Goal: Task Accomplishment & Management: Use online tool/utility

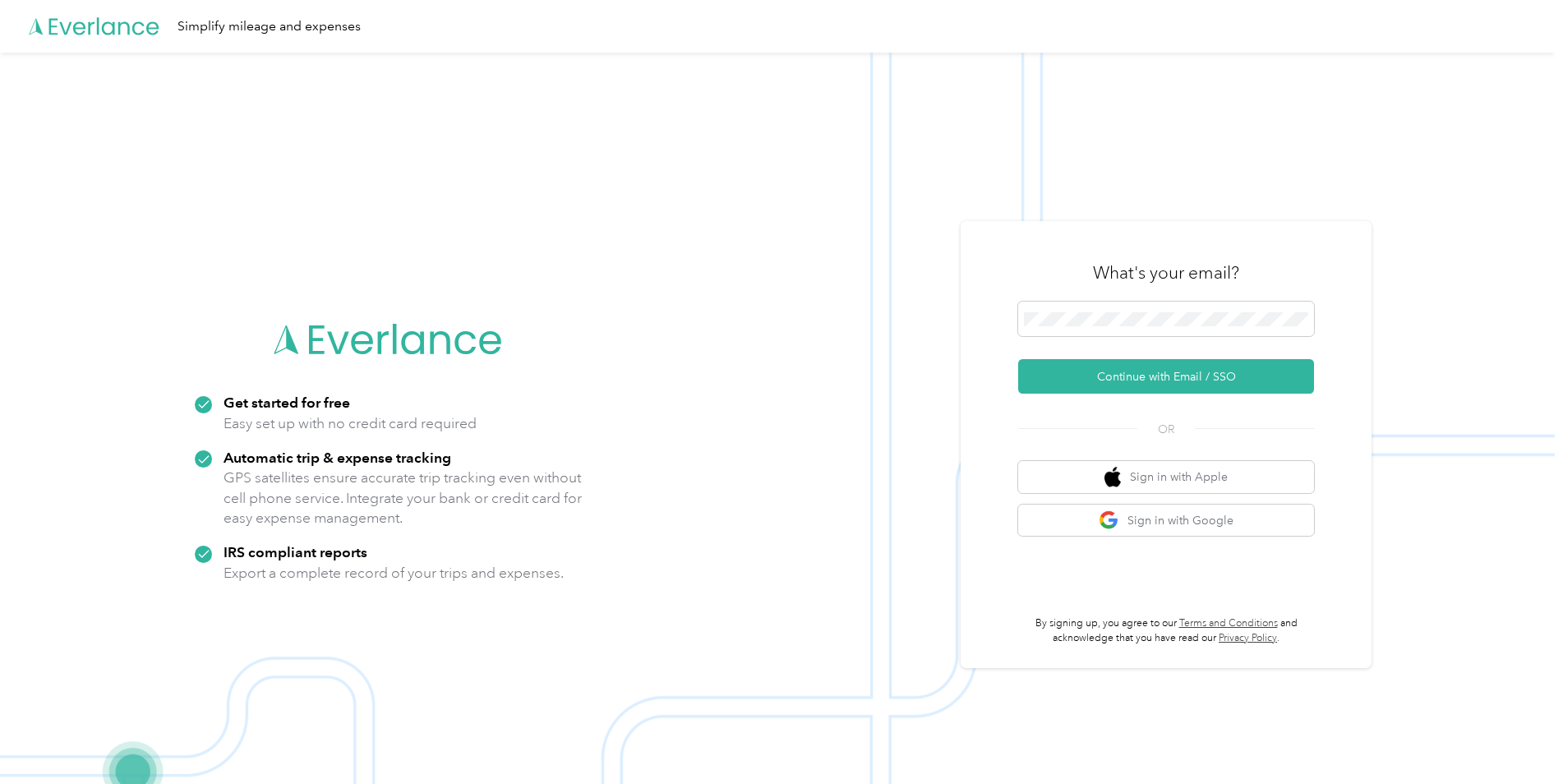
click at [357, 8] on div "Simplify mileage and expenses" at bounding box center [777, 26] width 1555 height 53
click at [1147, 331] on span at bounding box center [1166, 318] width 295 height 34
click at [1157, 378] on button "Continue with Email / SSO" at bounding box center [1166, 376] width 295 height 34
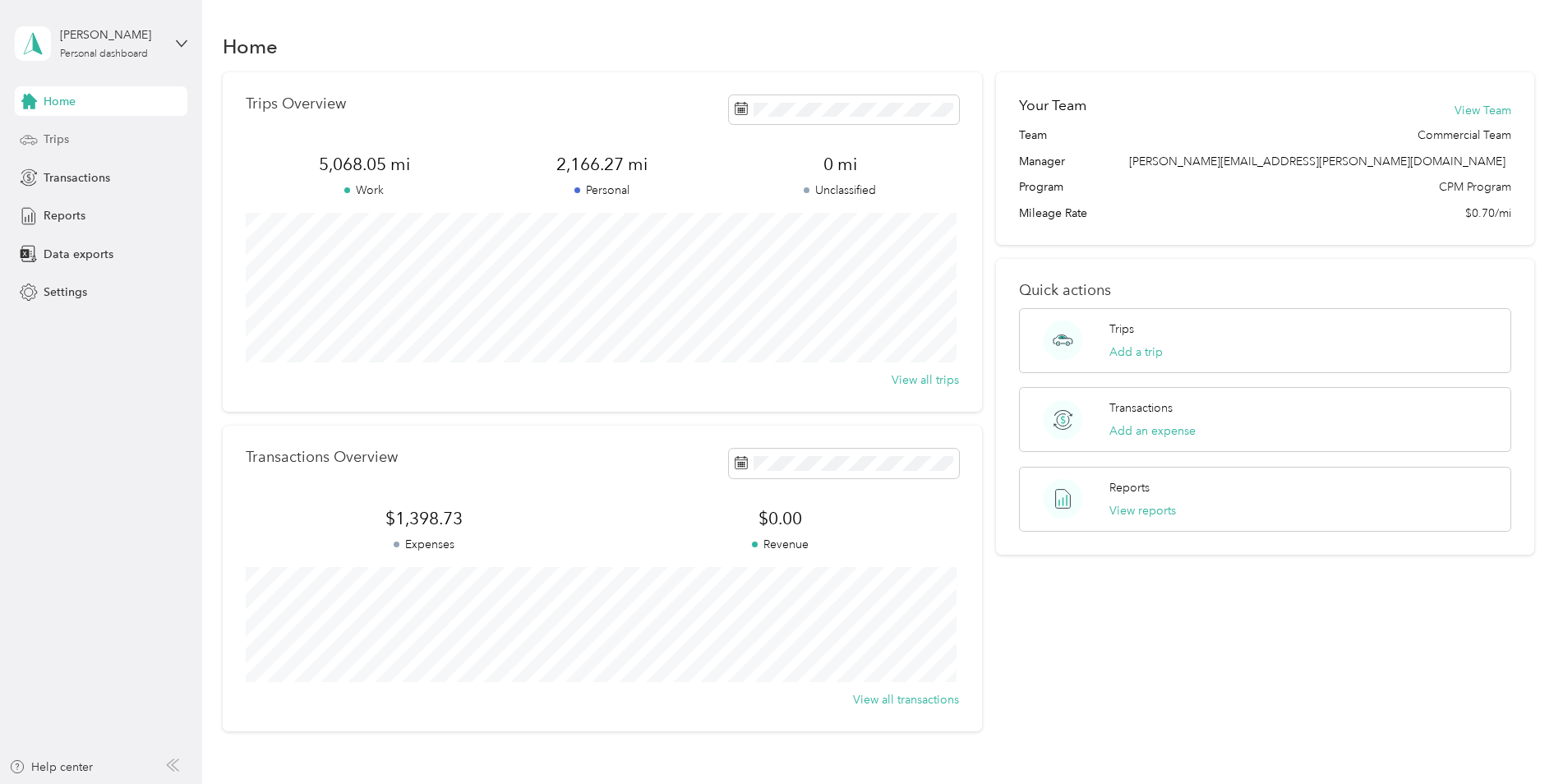
click at [71, 141] on div "Trips" at bounding box center [102, 139] width 173 height 29
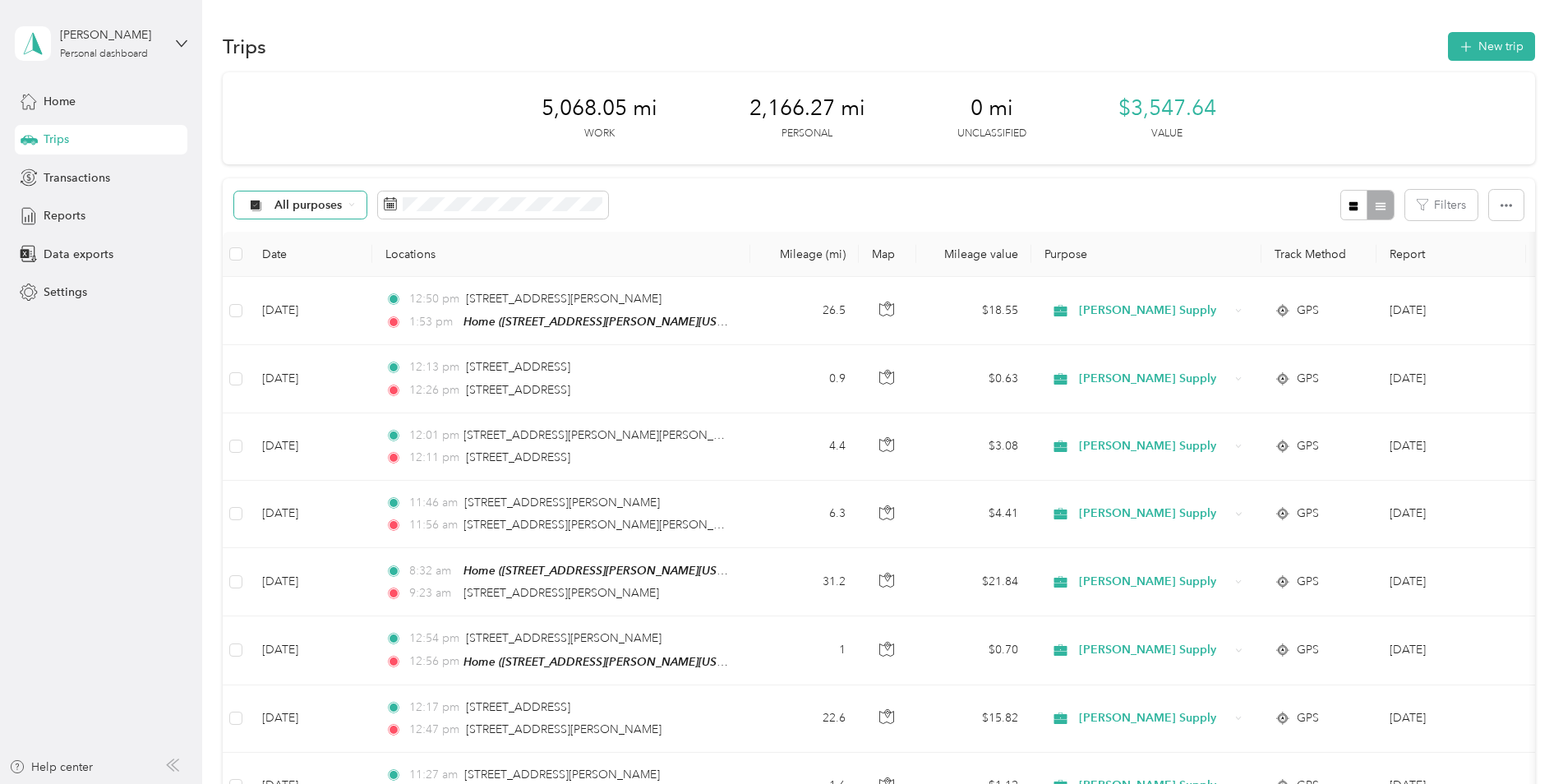
click at [349, 193] on div "All purposes" at bounding box center [301, 205] width 133 height 28
click at [329, 286] on span "[PERSON_NAME] Supply" at bounding box center [342, 292] width 137 height 18
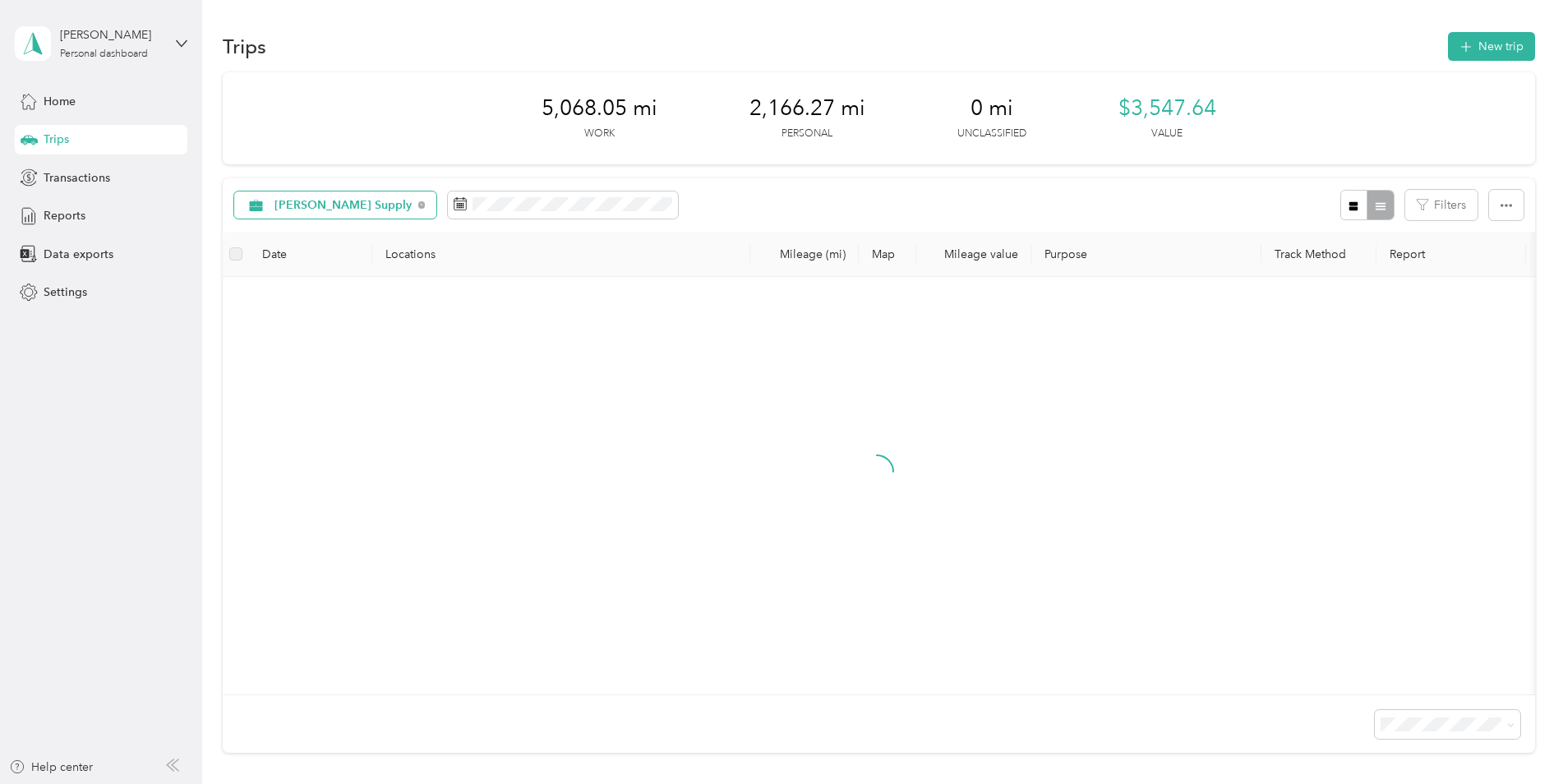
click at [348, 207] on span "[PERSON_NAME] Supply" at bounding box center [343, 206] width 138 height 12
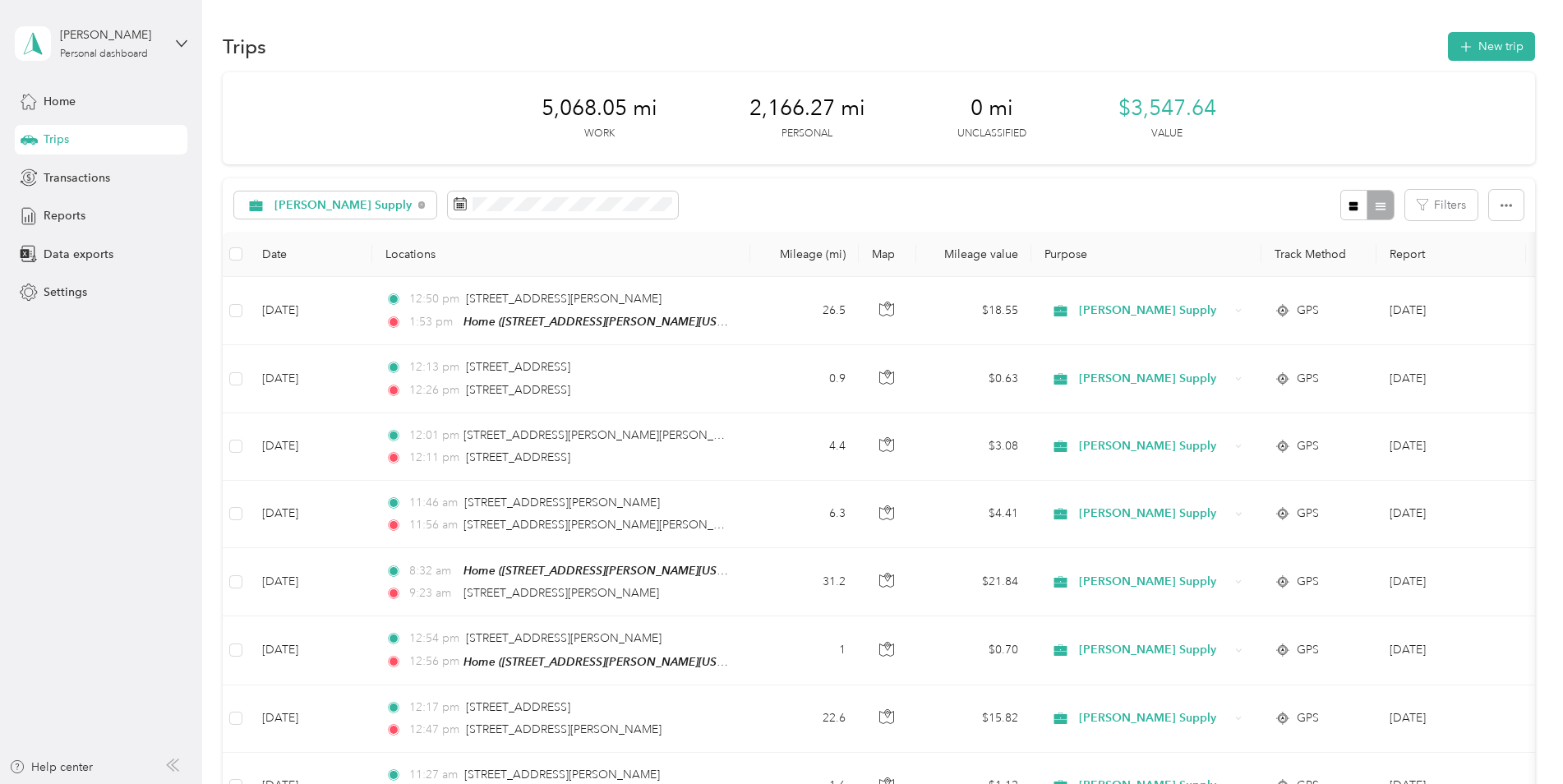
click at [332, 266] on li "Unclassified" at bounding box center [339, 261] width 210 height 29
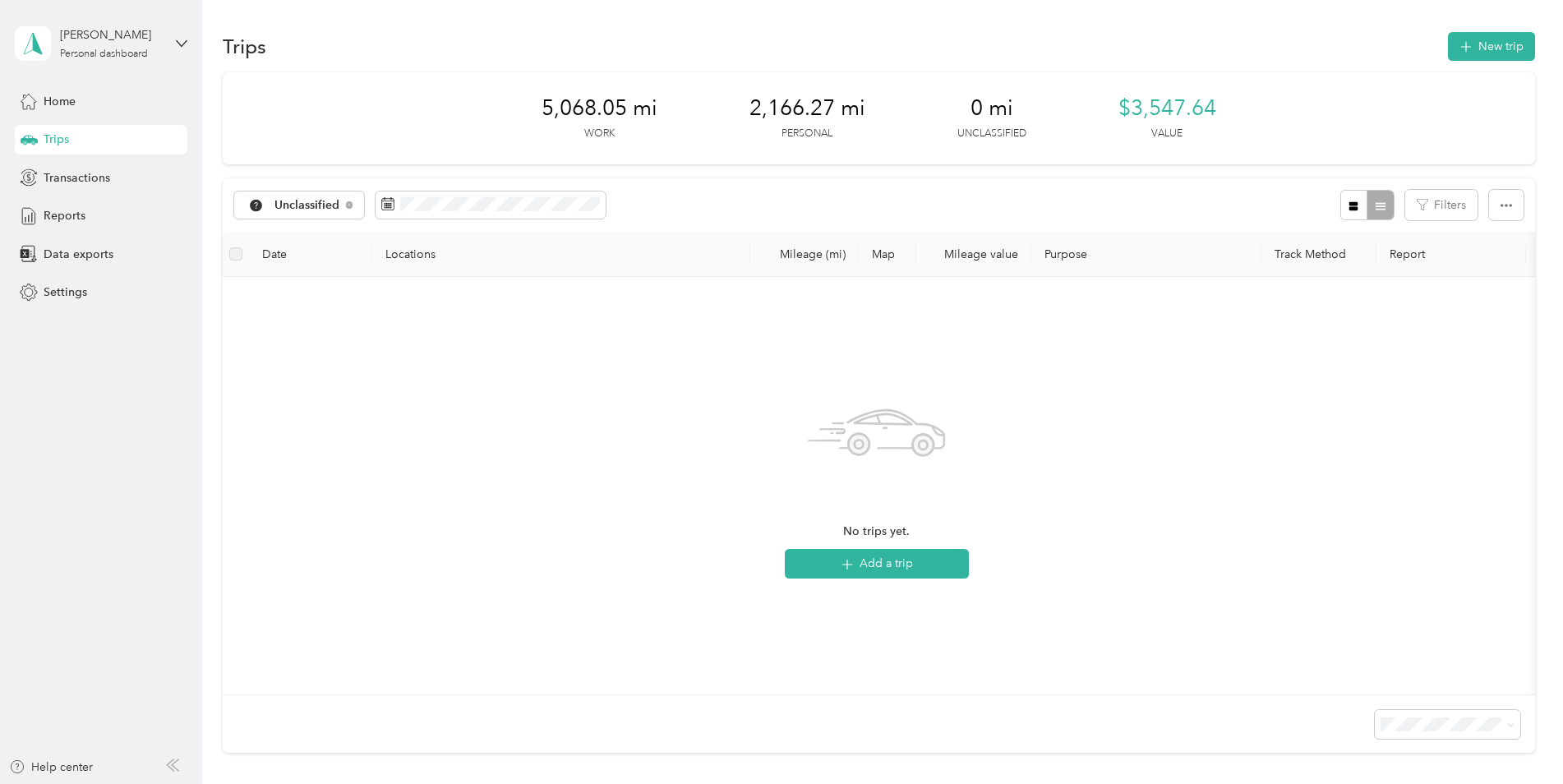
click at [305, 185] on div "Unclassified Filters" at bounding box center [878, 205] width 1312 height 54
click at [300, 201] on span "Unclassified" at bounding box center [307, 206] width 65 height 12
click at [322, 285] on span "[PERSON_NAME] Supply" at bounding box center [342, 286] width 137 height 18
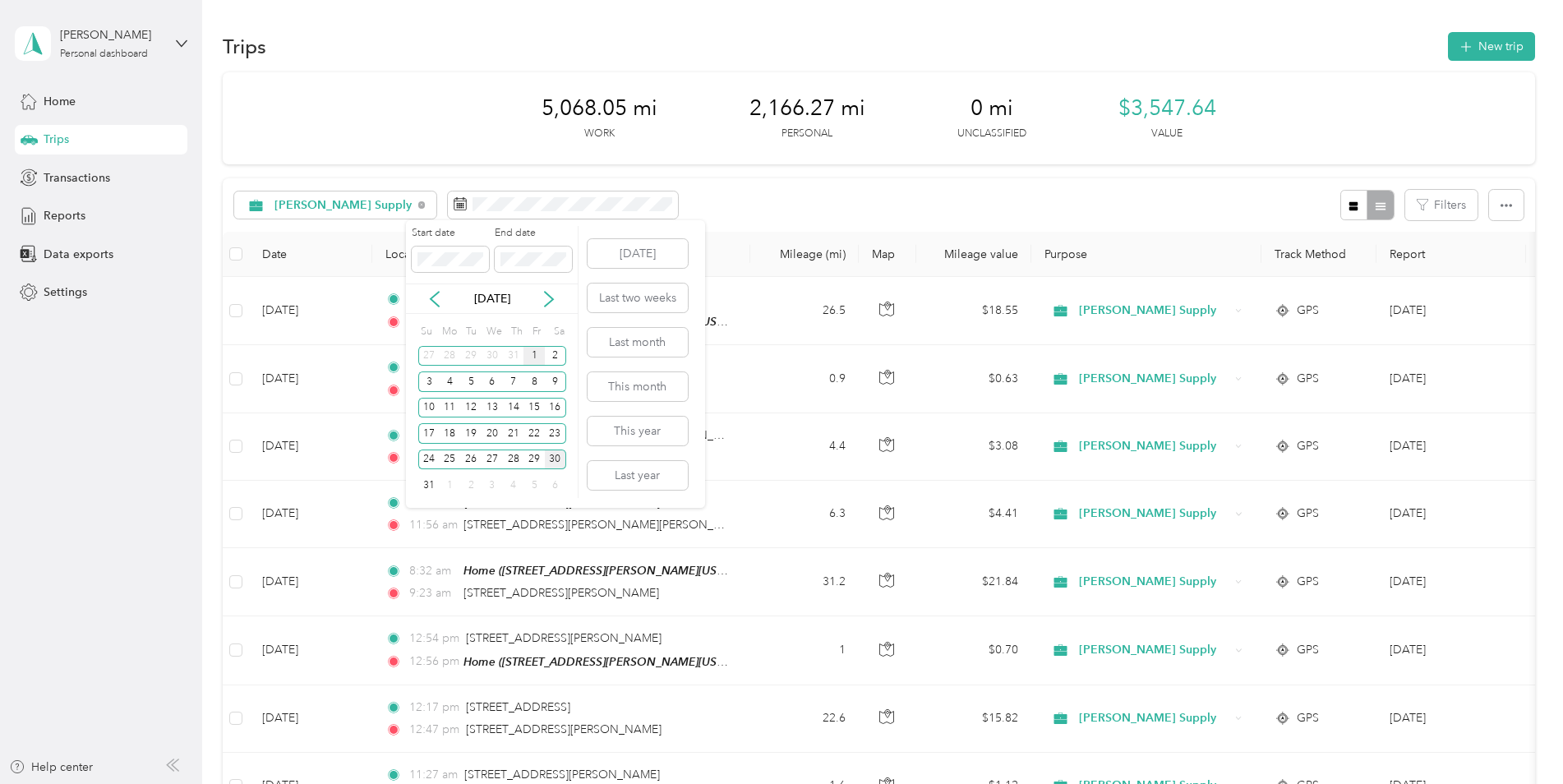
click at [535, 354] on div "1" at bounding box center [534, 356] width 21 height 20
click at [431, 488] on div "31" at bounding box center [428, 485] width 21 height 20
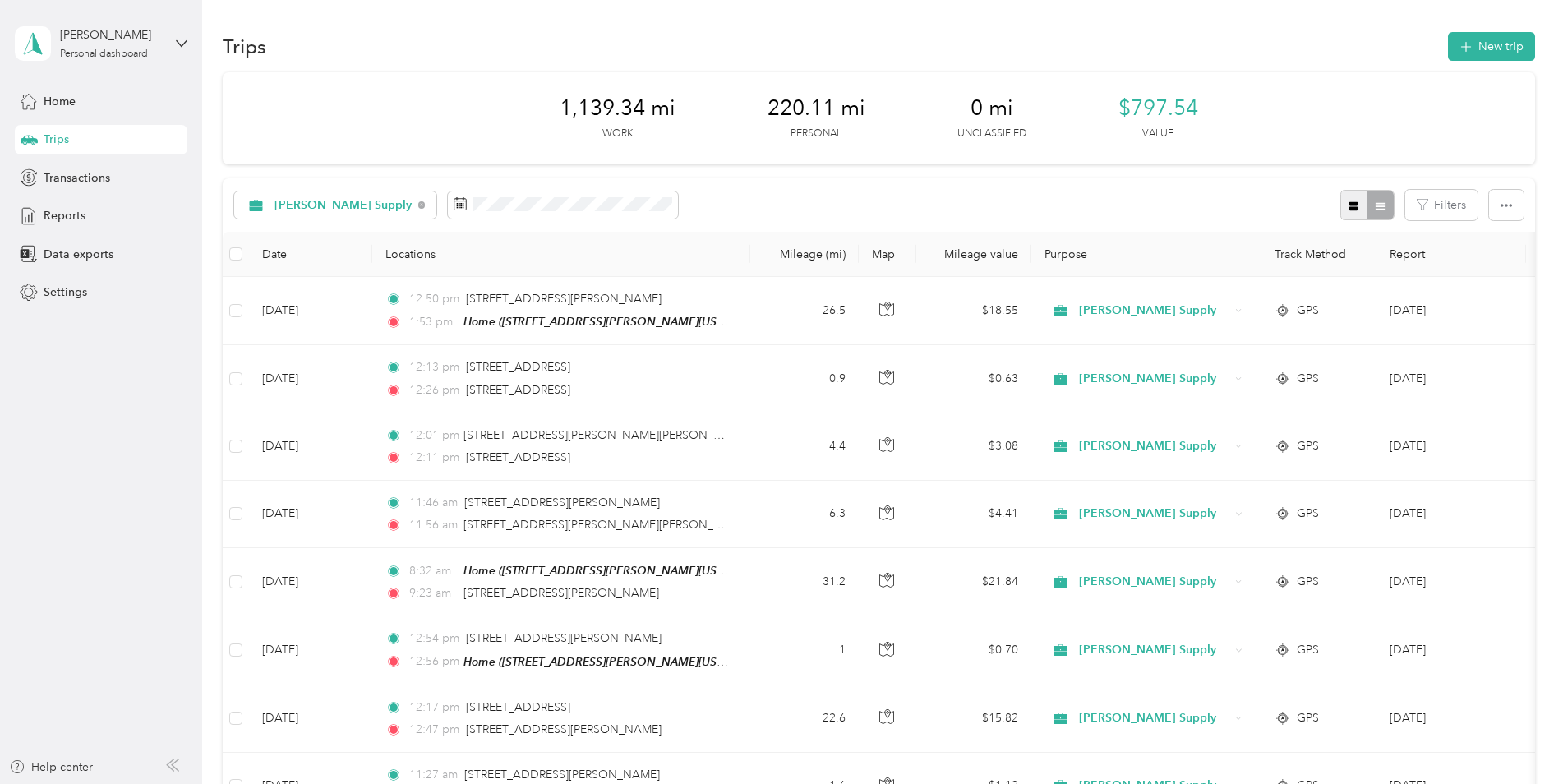
click at [1351, 207] on icon "button" at bounding box center [1353, 206] width 9 height 9
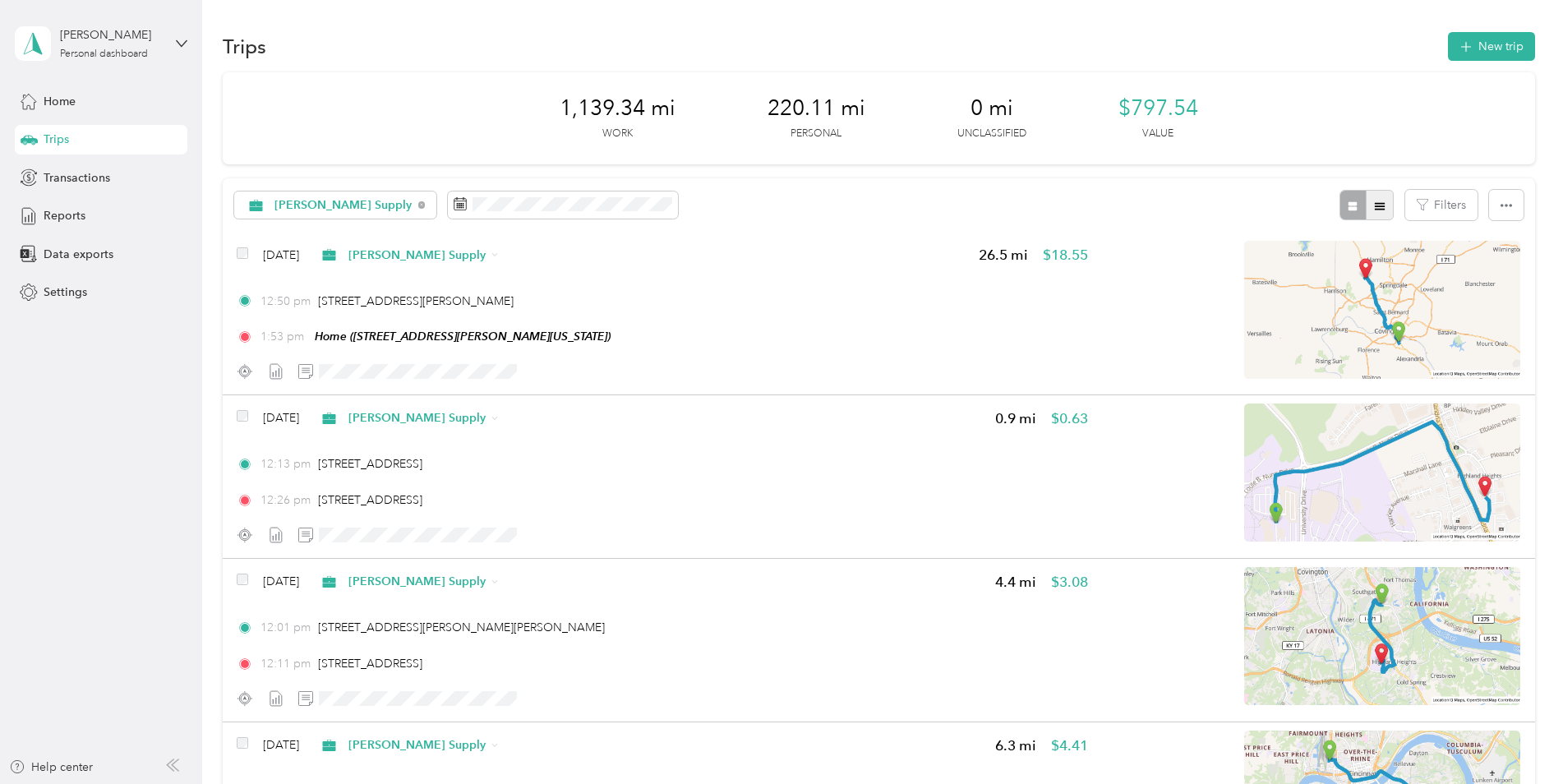
click at [1383, 207] on button "button" at bounding box center [1379, 205] width 28 height 30
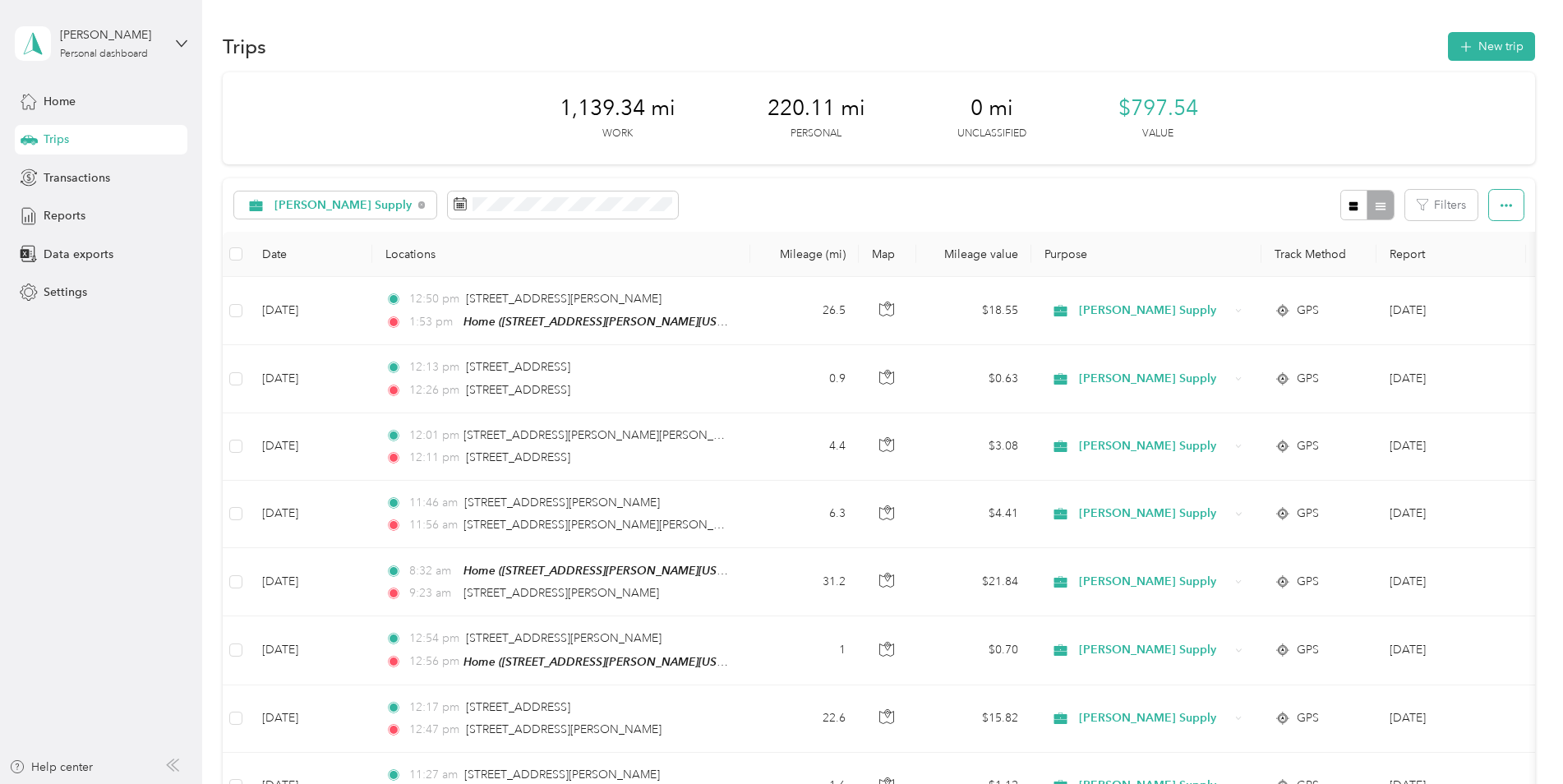
click at [1500, 207] on icon "button" at bounding box center [1506, 206] width 12 height 12
click at [1492, 264] on span "Export" at bounding box center [1477, 264] width 34 height 14
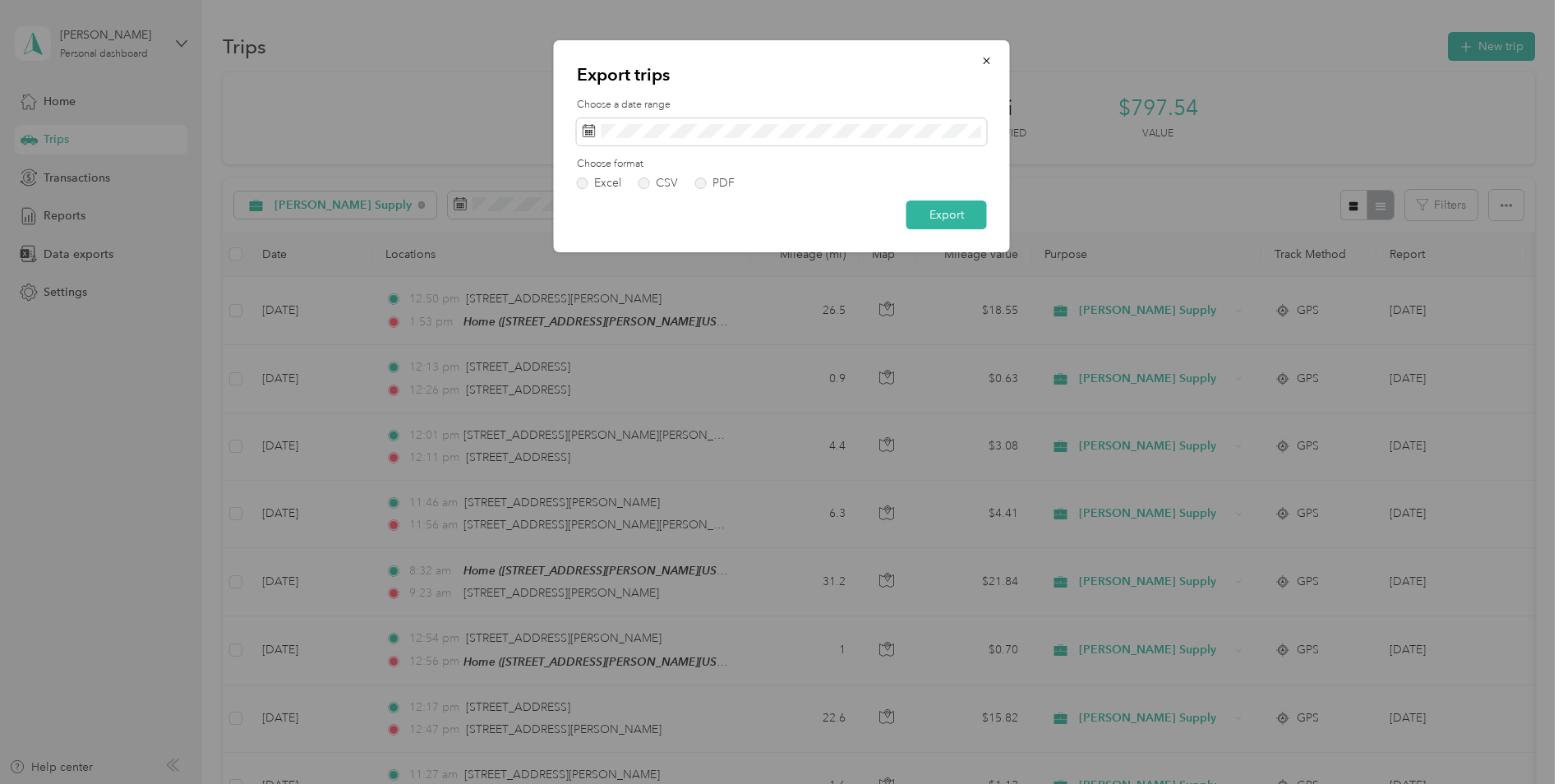
drag, startPoint x: 1287, startPoint y: 206, endPoint x: 1271, endPoint y: 206, distance: 16.0
click at [1286, 206] on div at bounding box center [782, 392] width 1563 height 784
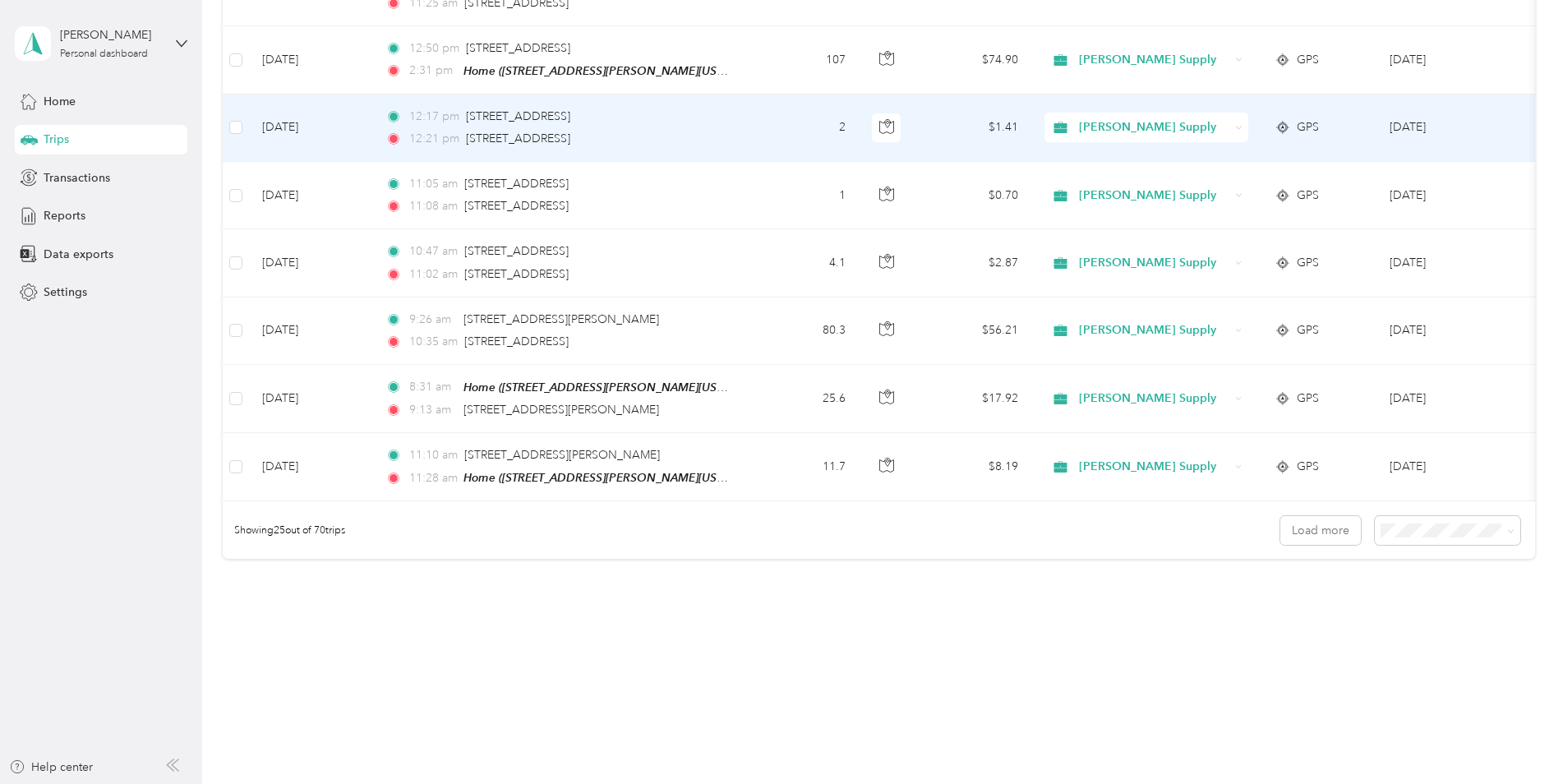
scroll to position [1480, 0]
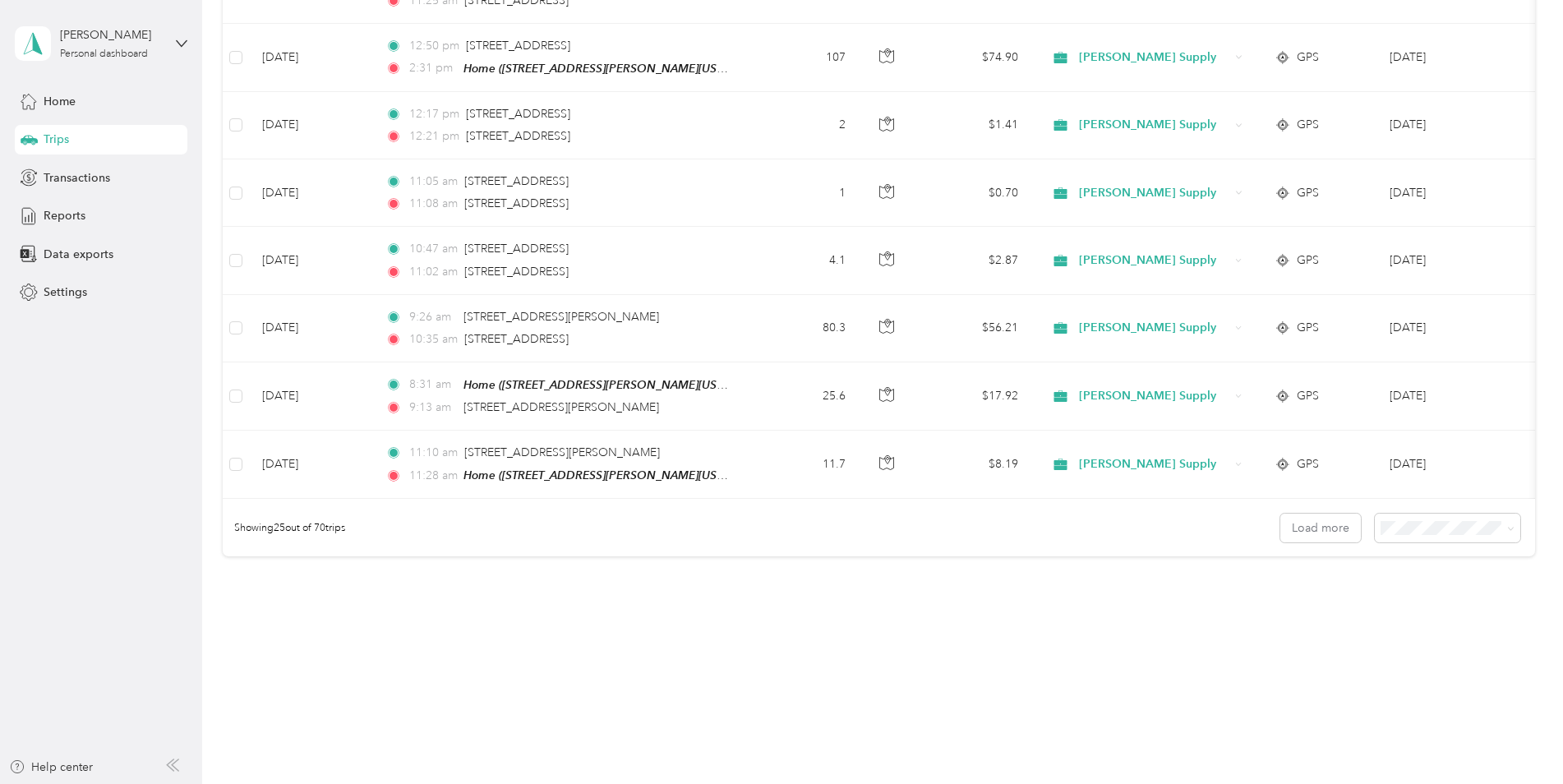
drag, startPoint x: 1450, startPoint y: 615, endPoint x: 1447, endPoint y: 625, distance: 10.4
drag, startPoint x: 1447, startPoint y: 625, endPoint x: 919, endPoint y: 698, distance: 533.0
click at [906, 716] on div "Trips New trip 1,139.34 mi Work 220.11 mi Personal 0 mi Unclassified $797.54 Va…" at bounding box center [878, 392] width 1352 height 784
click at [1460, 536] on span at bounding box center [1447, 528] width 145 height 29
click at [1449, 611] on div "100 per load" at bounding box center [1443, 615] width 123 height 18
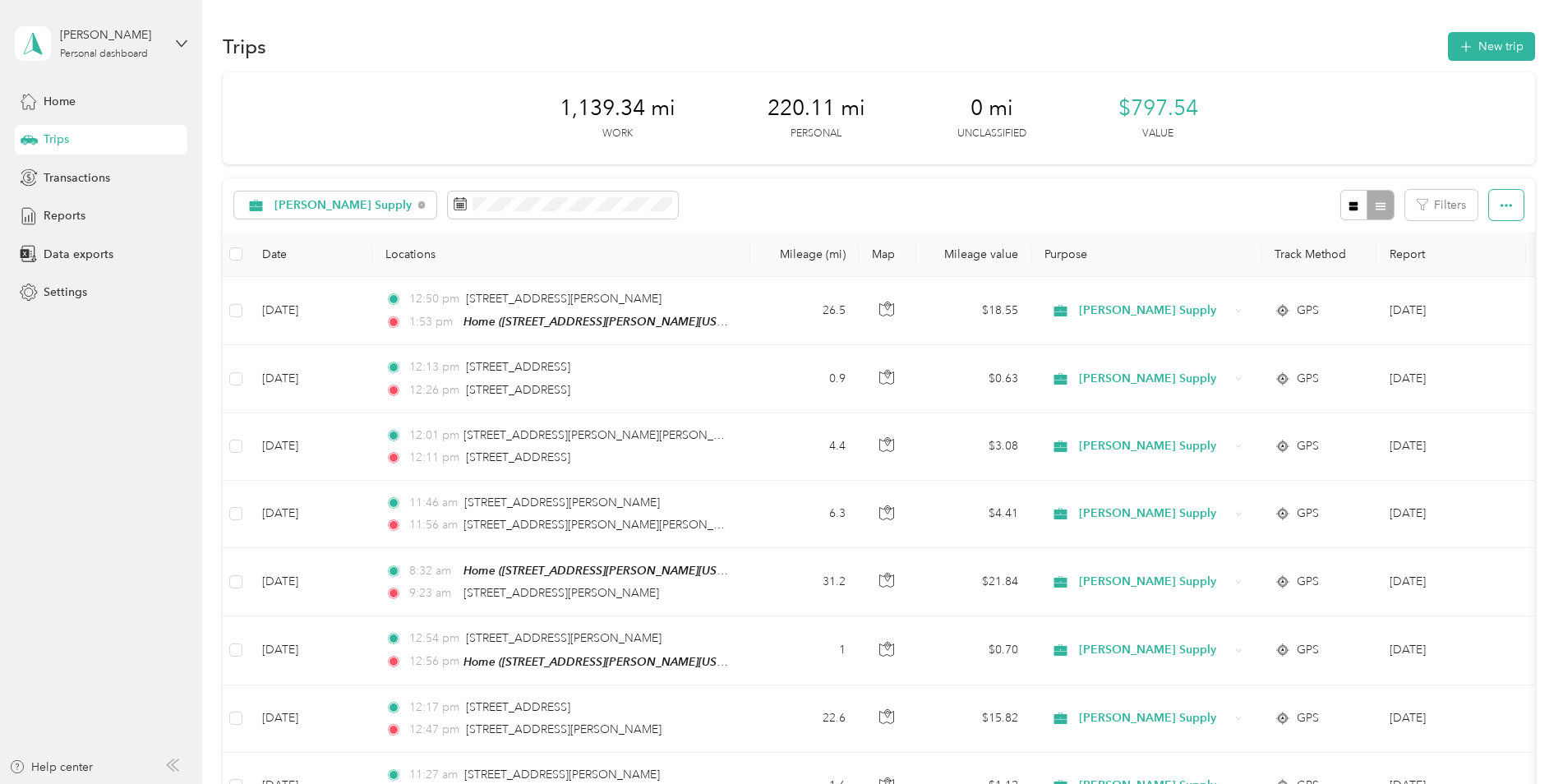
click at [1506, 212] on button "button" at bounding box center [1506, 205] width 34 height 30
click at [1505, 267] on div "Export" at bounding box center [1483, 264] width 45 height 18
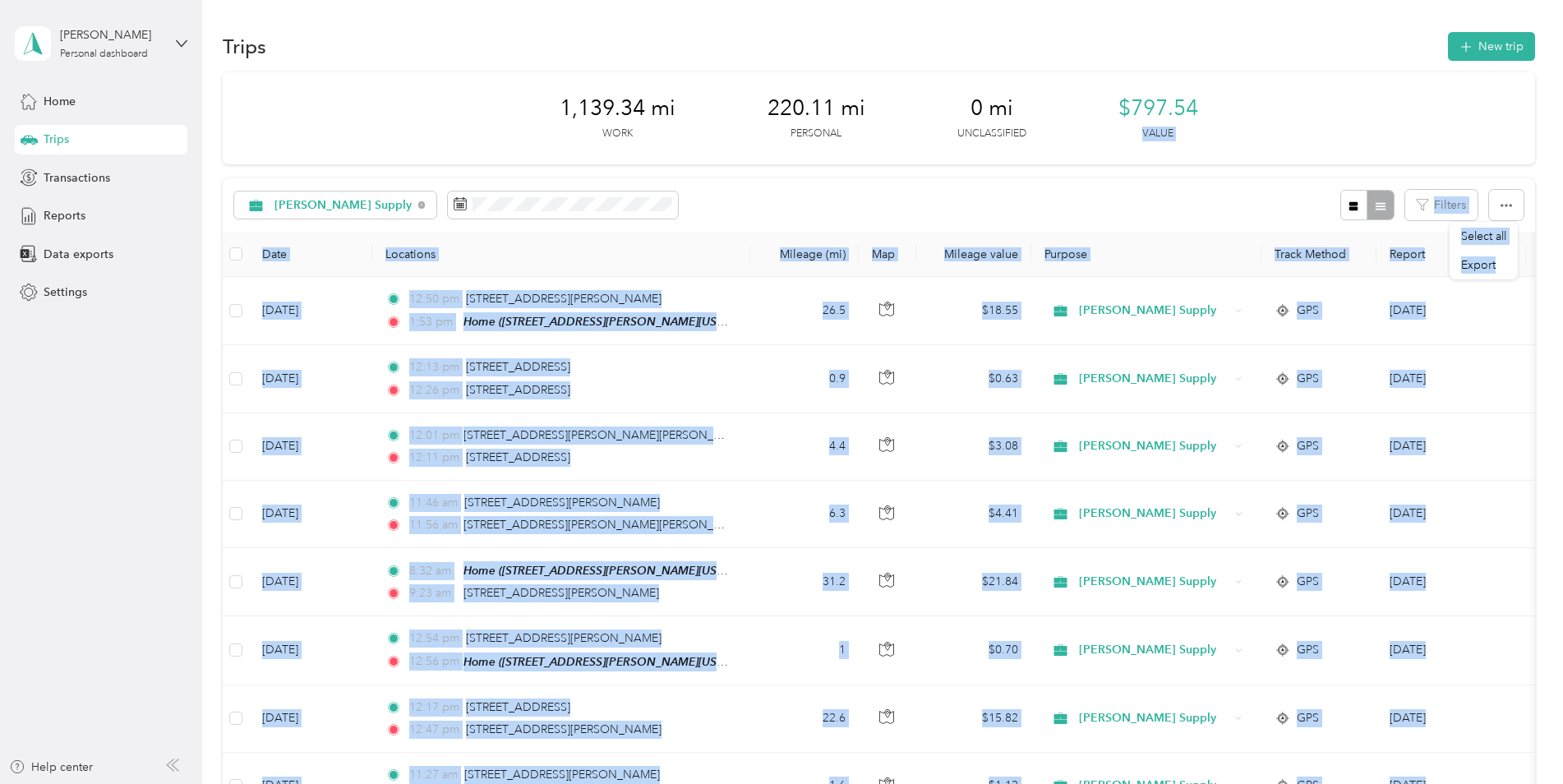
drag, startPoint x: 1505, startPoint y: 267, endPoint x: 1377, endPoint y: 122, distance: 193.4
click at [1377, 122] on body "[PERSON_NAME] Personal dashboard Home Trips Transactions Reports Data exports S…" at bounding box center [777, 392] width 1555 height 784
click at [1376, 125] on div "1,139.34 mi Work 220.11 mi Personal 0 mi Unclassified $797.54 Value" at bounding box center [878, 118] width 1312 height 92
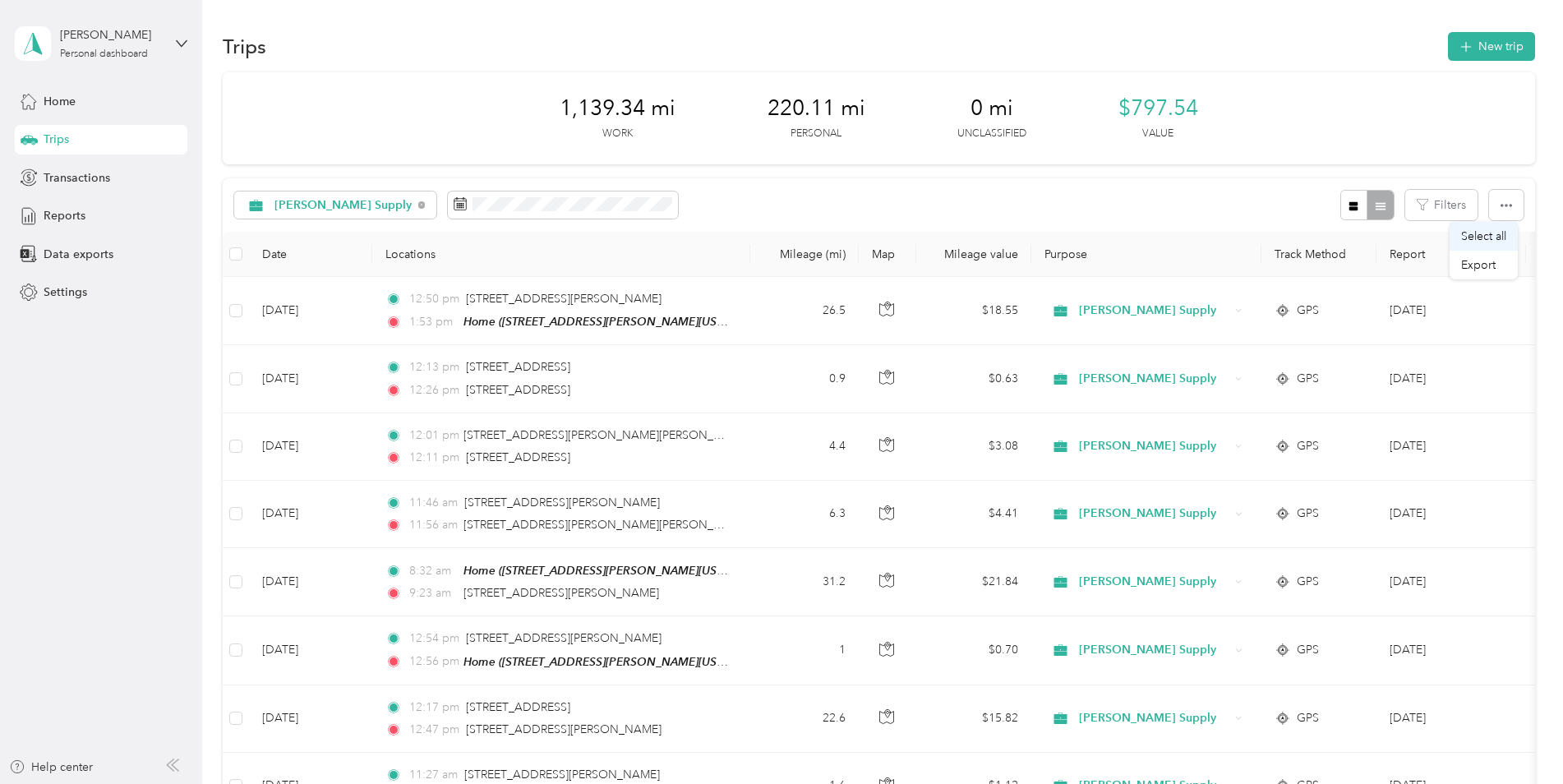
click at [1504, 241] on span "Select all" at bounding box center [1483, 236] width 45 height 14
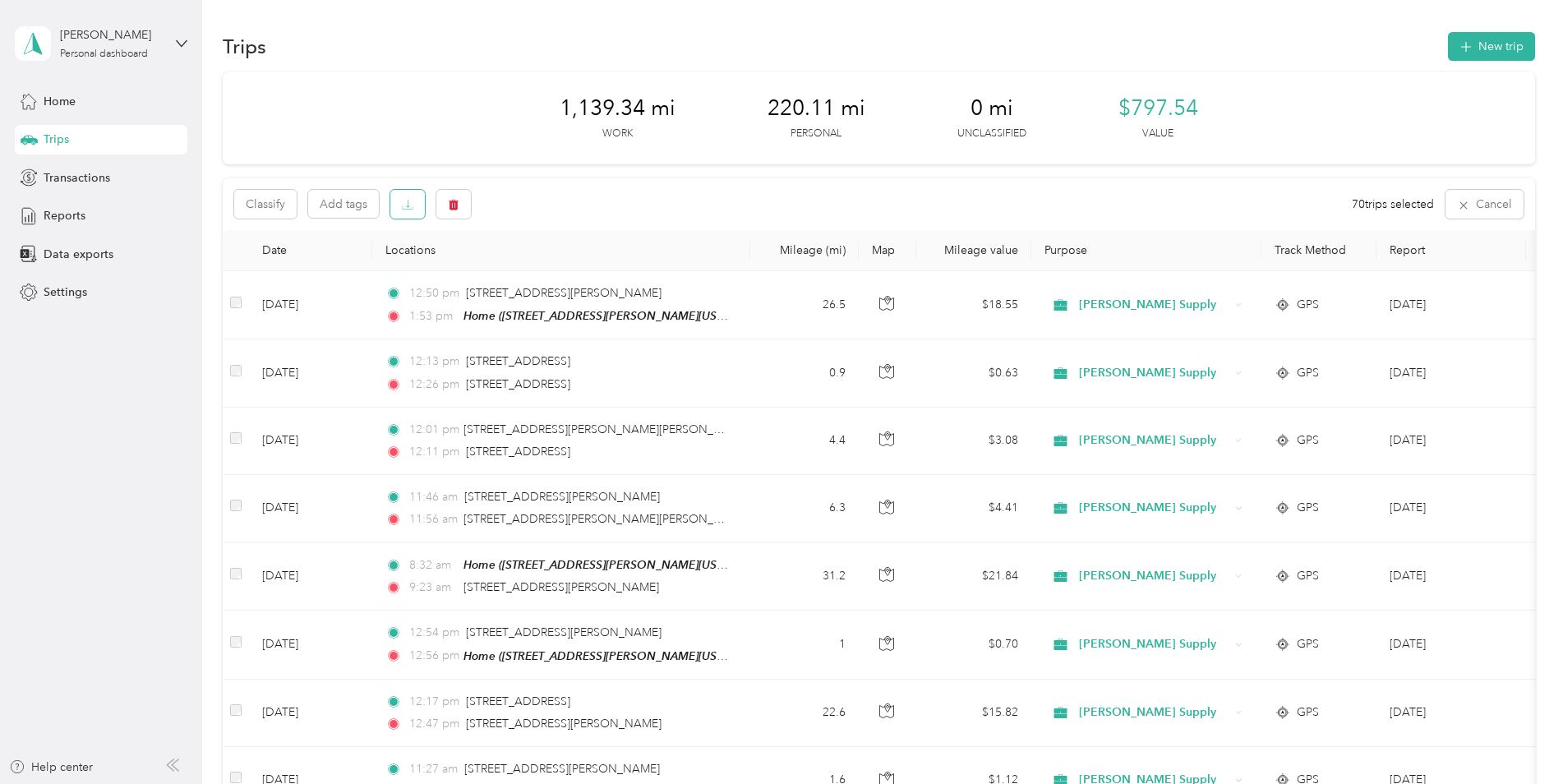
click at [397, 214] on button "button" at bounding box center [407, 204] width 34 height 29
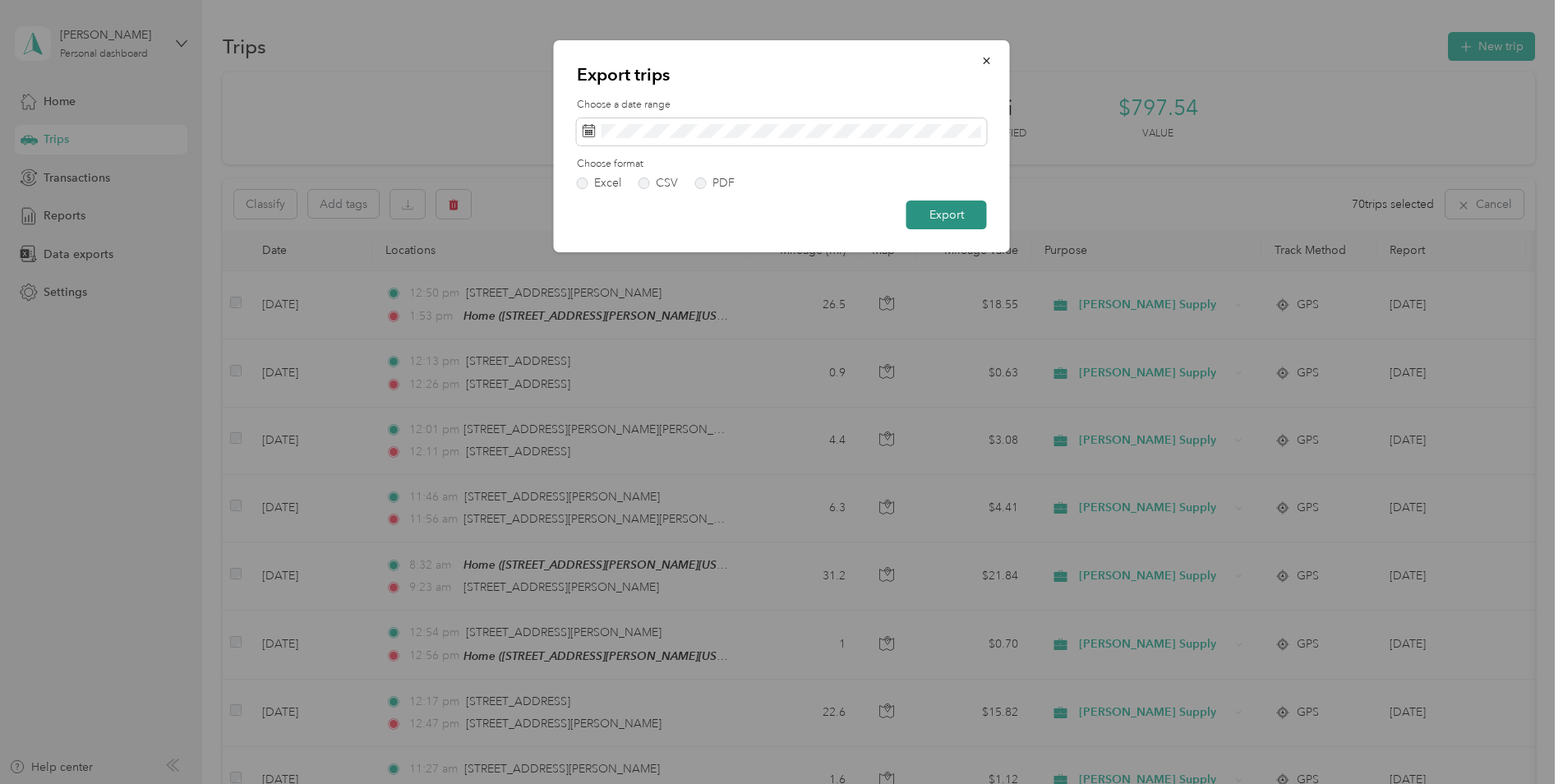
click at [952, 222] on button "Export" at bounding box center [947, 215] width 81 height 29
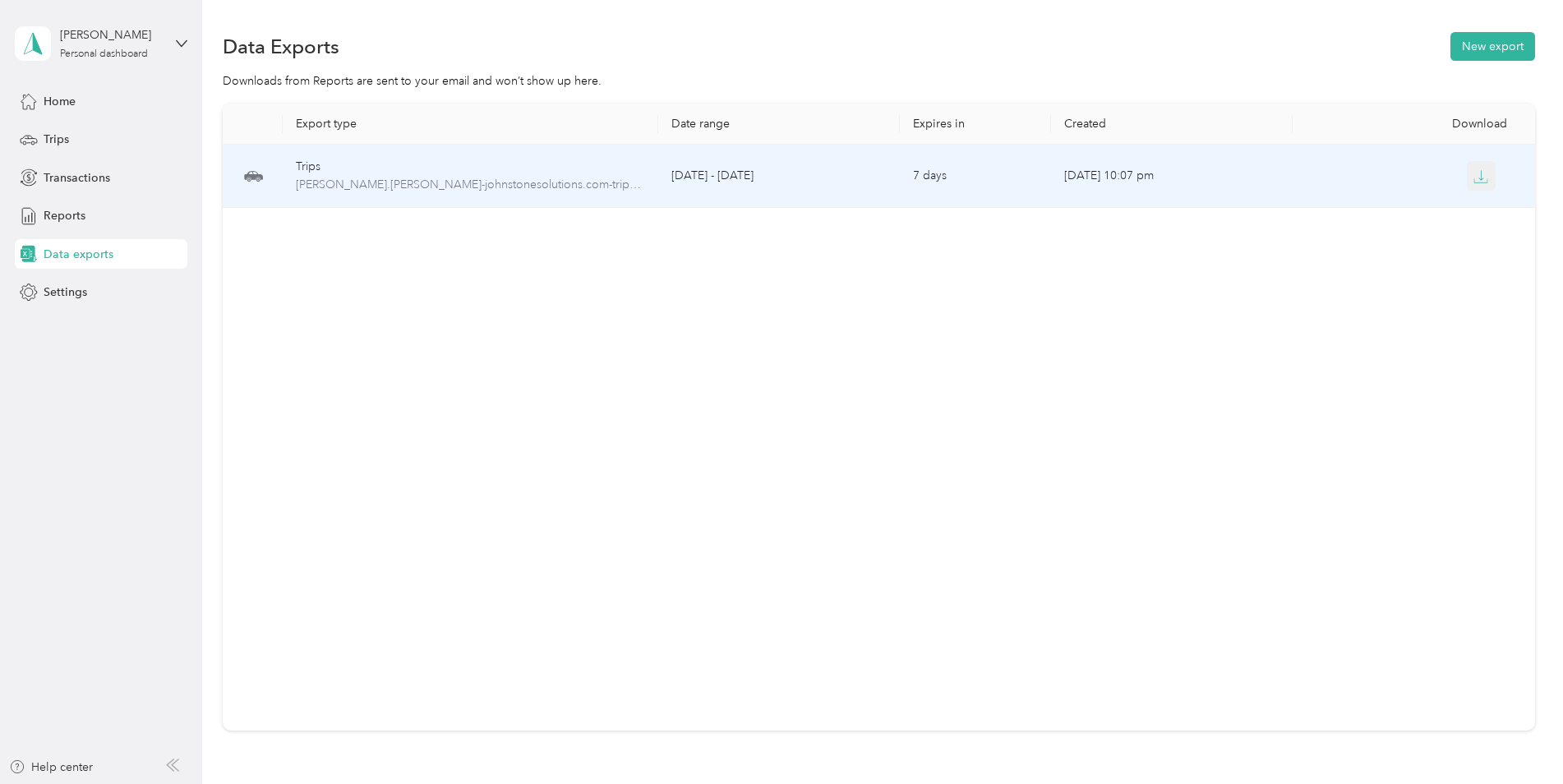
click at [1474, 185] on button "button" at bounding box center [1481, 175] width 29 height 29
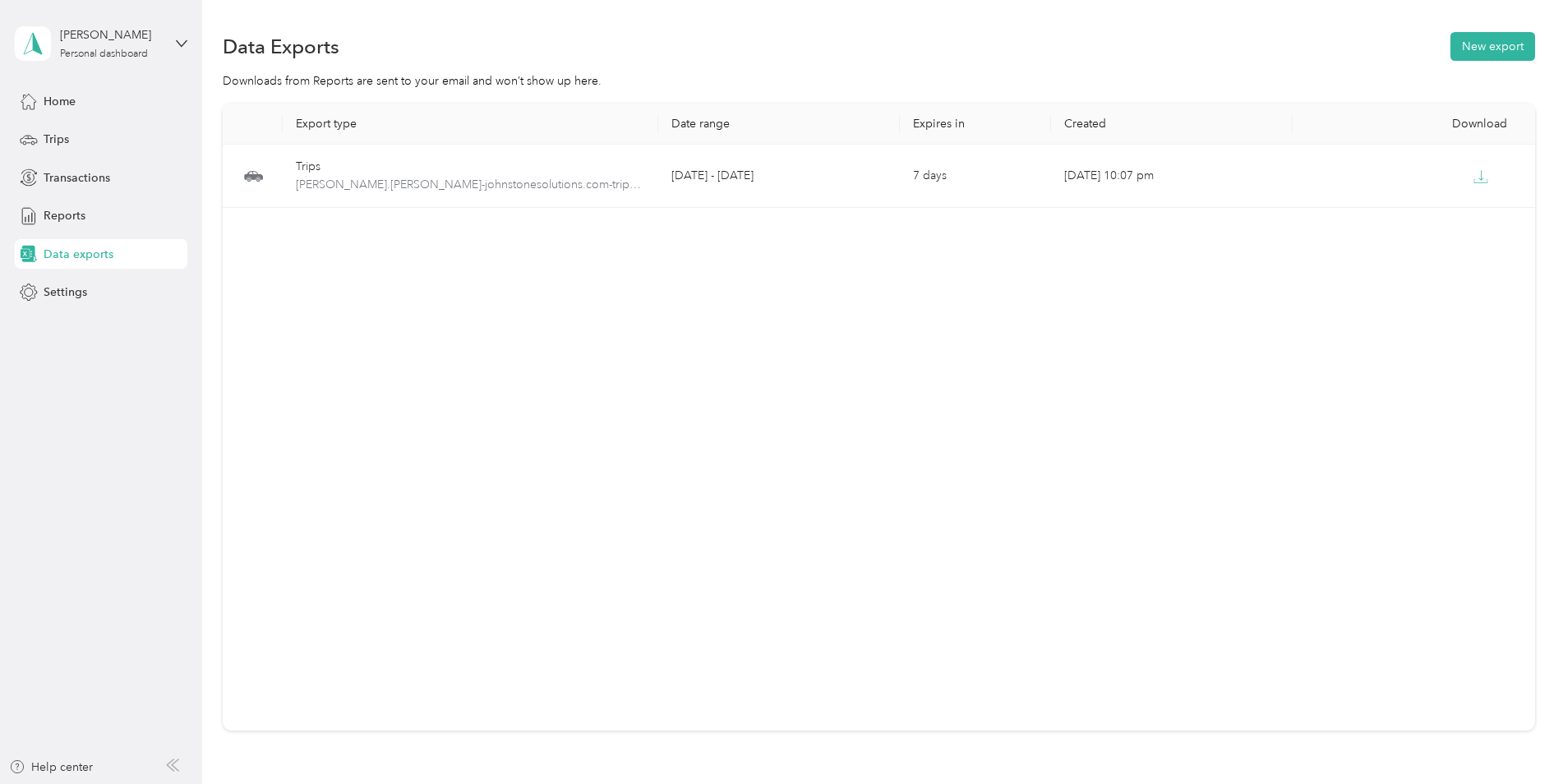
click at [81, 196] on div "Home Trips Transactions Reports Data exports Settings" at bounding box center [102, 196] width 173 height 221
click at [84, 183] on span "Transactions" at bounding box center [76, 178] width 66 height 18
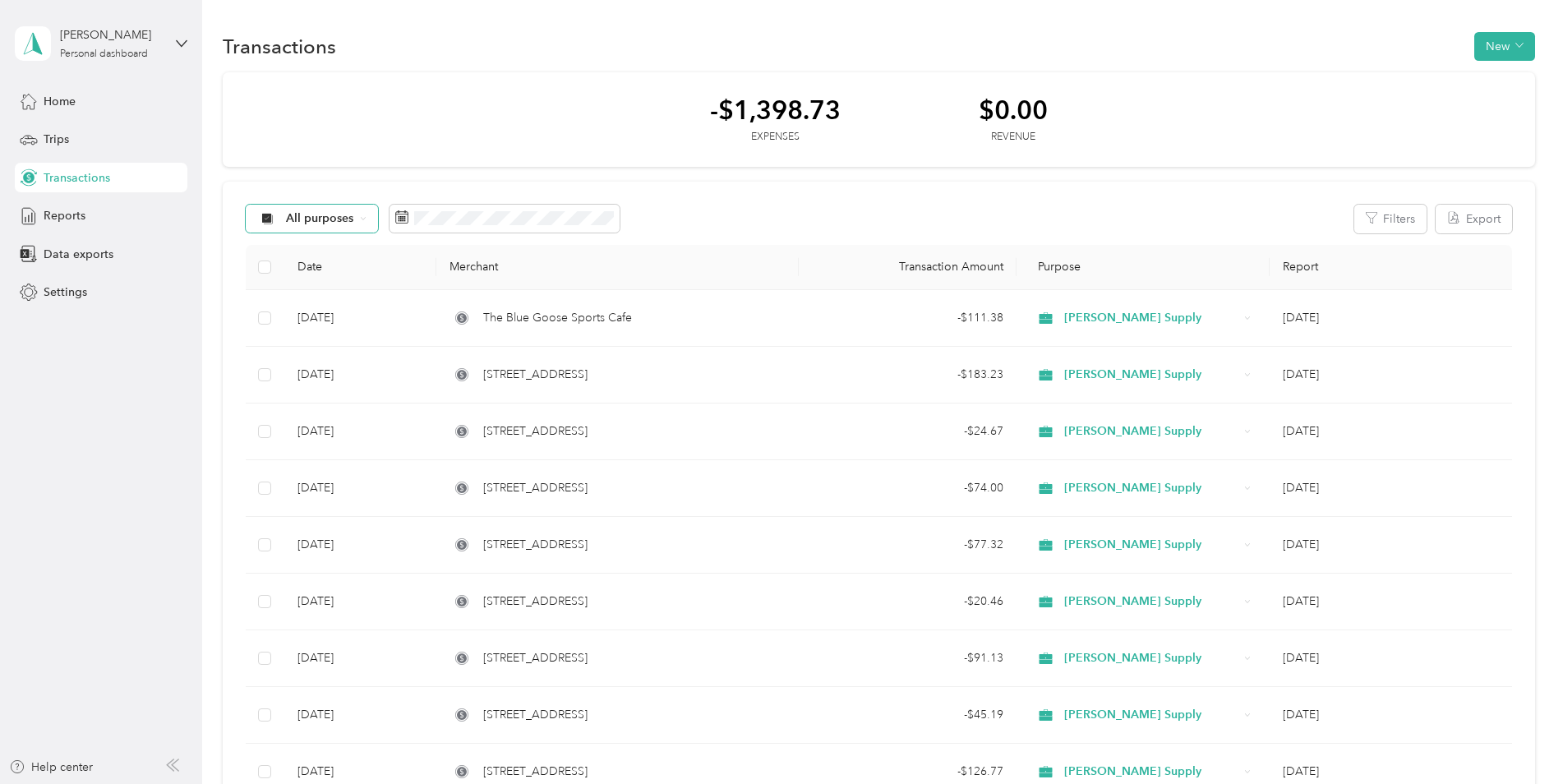
click at [337, 227] on div "All purposes" at bounding box center [312, 218] width 133 height 28
click at [511, 234] on div "All purposes Filters Export Date Merchant Transaction Amount Purpose Report [DA…" at bounding box center [878, 750] width 1312 height 1139
click at [506, 226] on span at bounding box center [504, 218] width 230 height 28
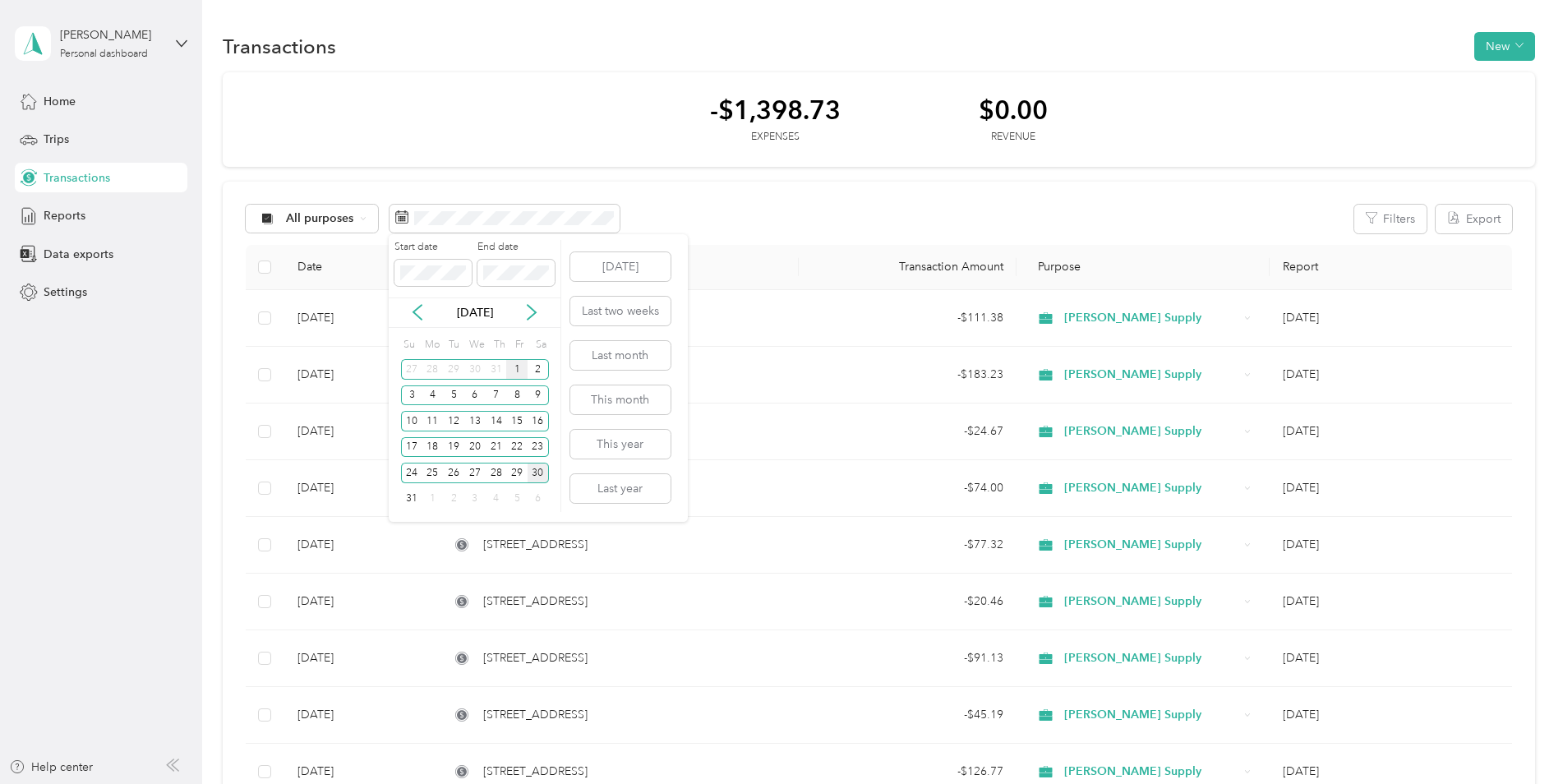
click at [520, 369] on div "1" at bounding box center [516, 369] width 21 height 20
click at [408, 501] on div "31" at bounding box center [411, 499] width 21 height 20
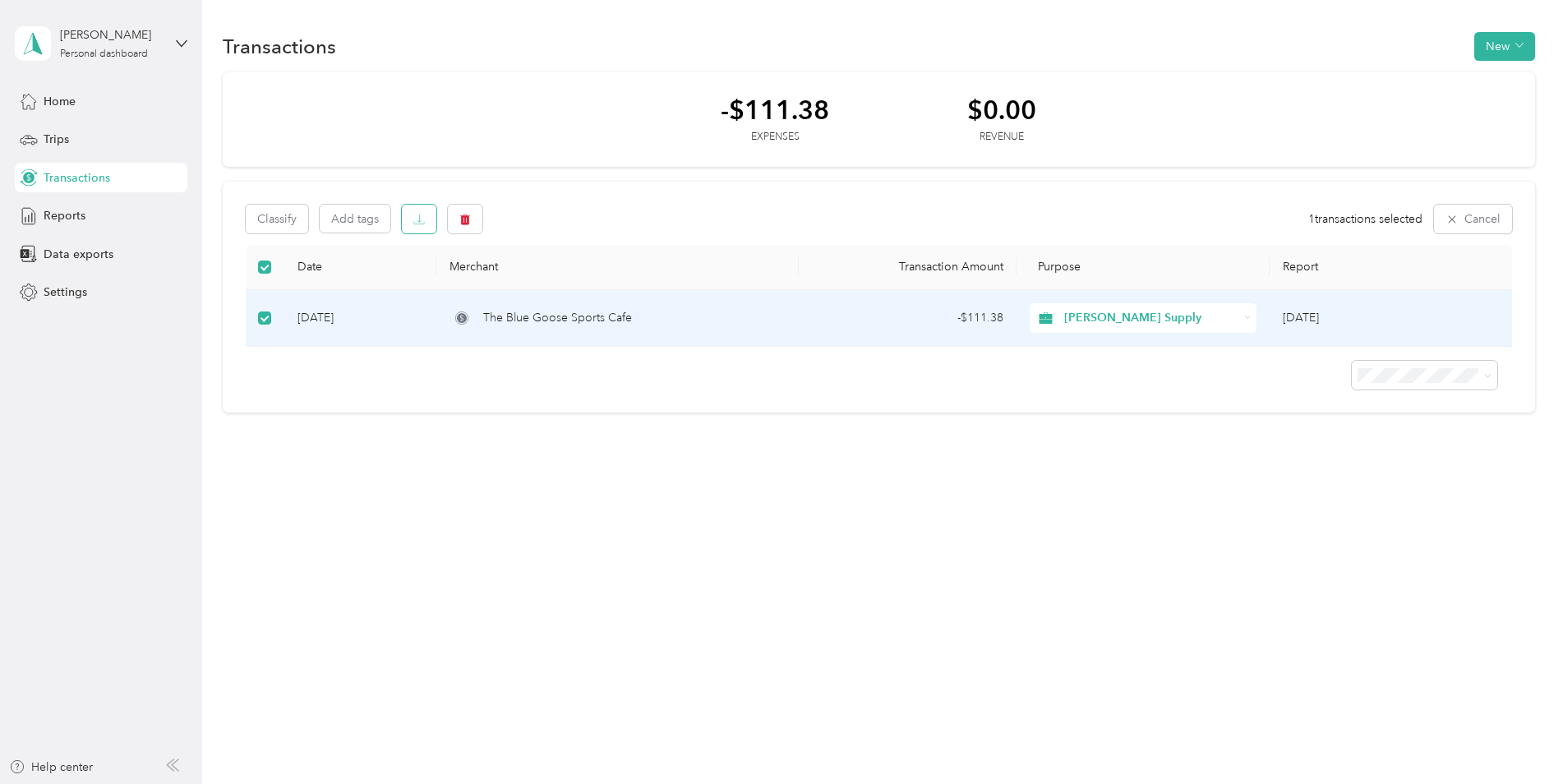
click at [414, 214] on icon "button" at bounding box center [419, 220] width 12 height 12
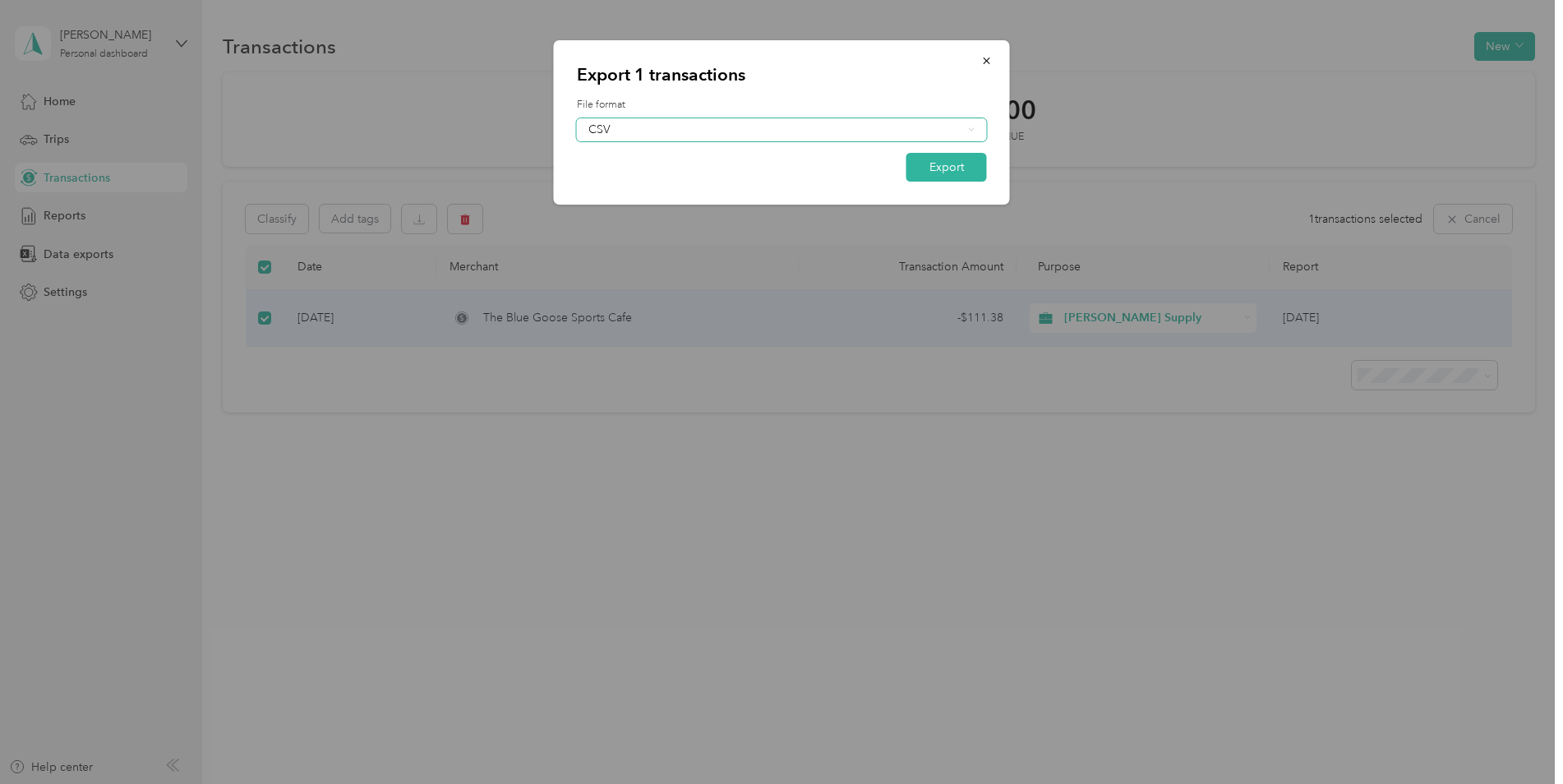
click at [982, 132] on div "CSV" at bounding box center [782, 129] width 410 height 23
click at [673, 220] on li "PDF" at bounding box center [782, 215] width 410 height 29
click at [949, 171] on button "Export" at bounding box center [947, 167] width 81 height 29
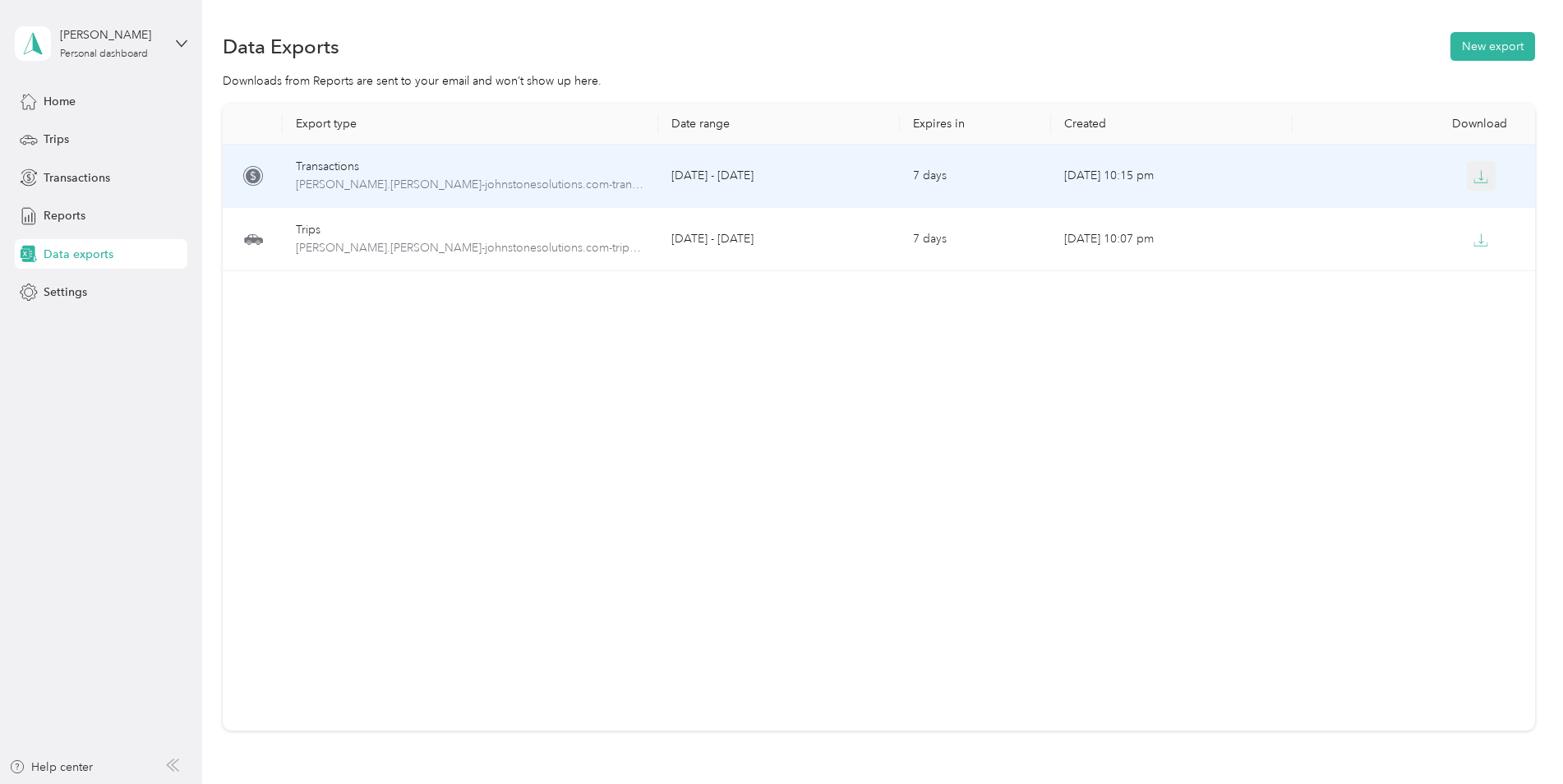
click at [1480, 186] on button "button" at bounding box center [1481, 175] width 29 height 29
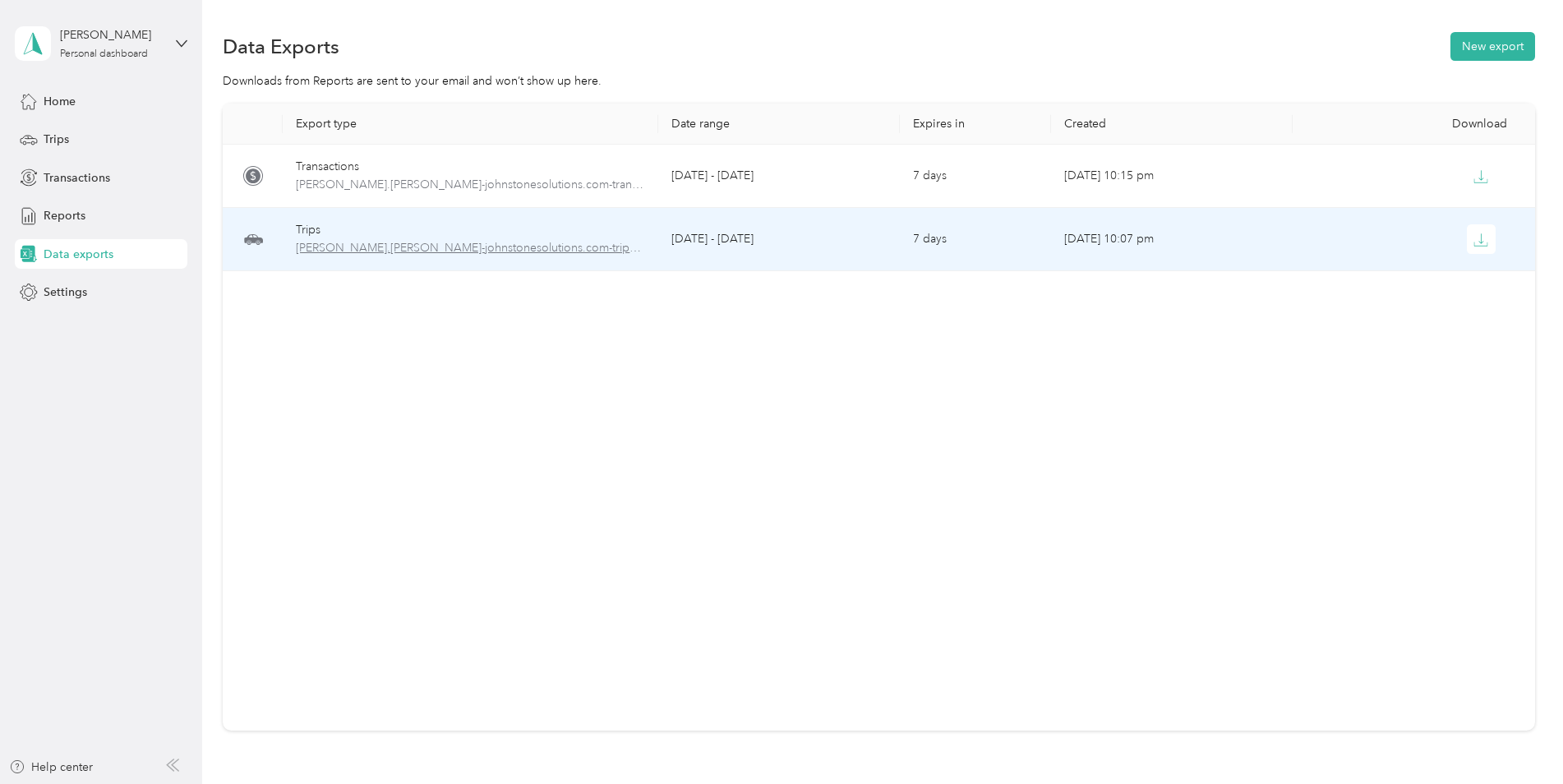
click at [393, 250] on span "[PERSON_NAME].[PERSON_NAME]-johnstonesolutions.com-trips-2025-08-01-2025-08-31.…" at bounding box center [469, 248] width 348 height 18
click at [565, 248] on span "[PERSON_NAME].[PERSON_NAME]-johnstonesolutions.com-trips-2025-08-01-2025-08-31.…" at bounding box center [469, 248] width 348 height 18
